Goal: Information Seeking & Learning: Learn about a topic

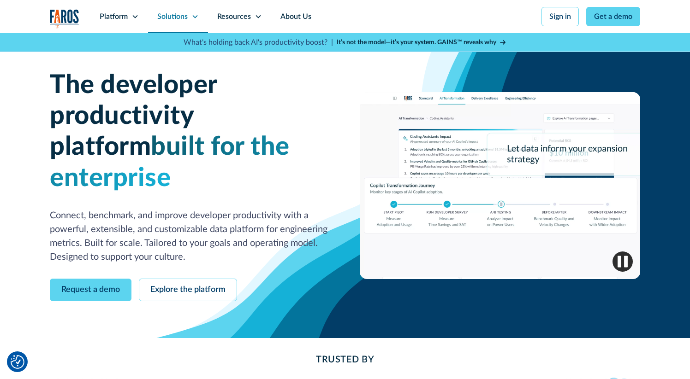
click at [198, 17] on icon at bounding box center [194, 16] width 7 height 7
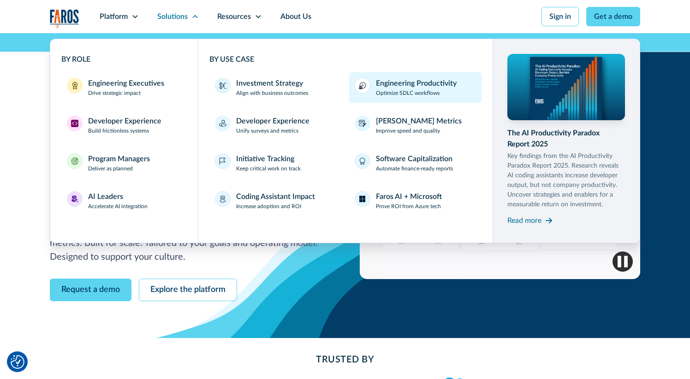
click at [414, 83] on div "Engineering Productivity" at bounding box center [416, 83] width 81 height 11
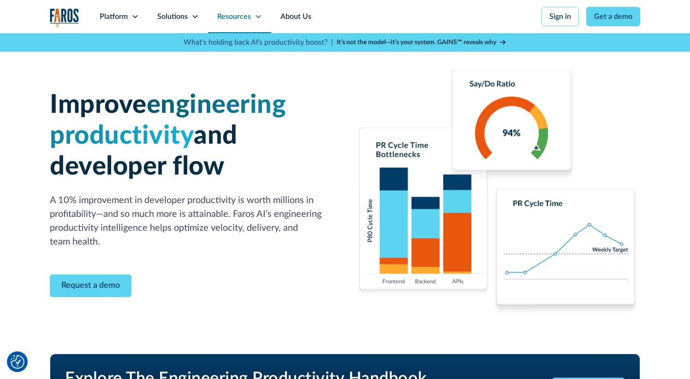
click at [250, 19] on div "Resources" at bounding box center [239, 16] width 63 height 33
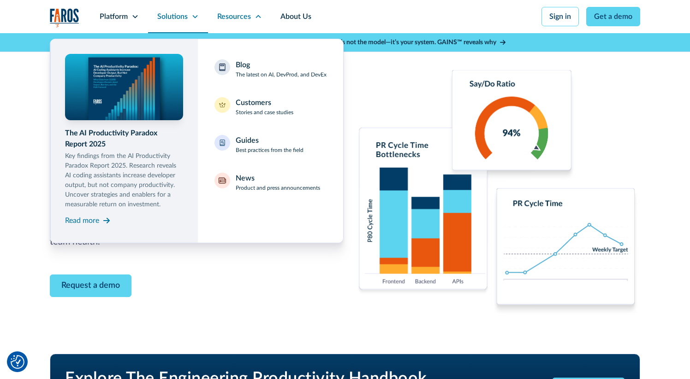
click at [186, 18] on div "Solutions" at bounding box center [172, 16] width 30 height 11
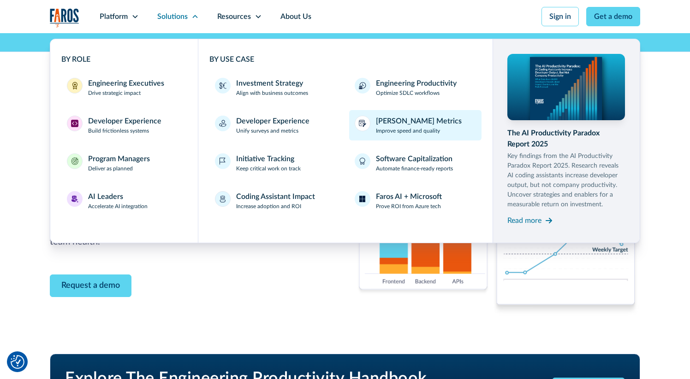
click at [409, 121] on div "[PERSON_NAME] Metrics" at bounding box center [419, 121] width 86 height 11
